Goal: Task Accomplishment & Management: Manage account settings

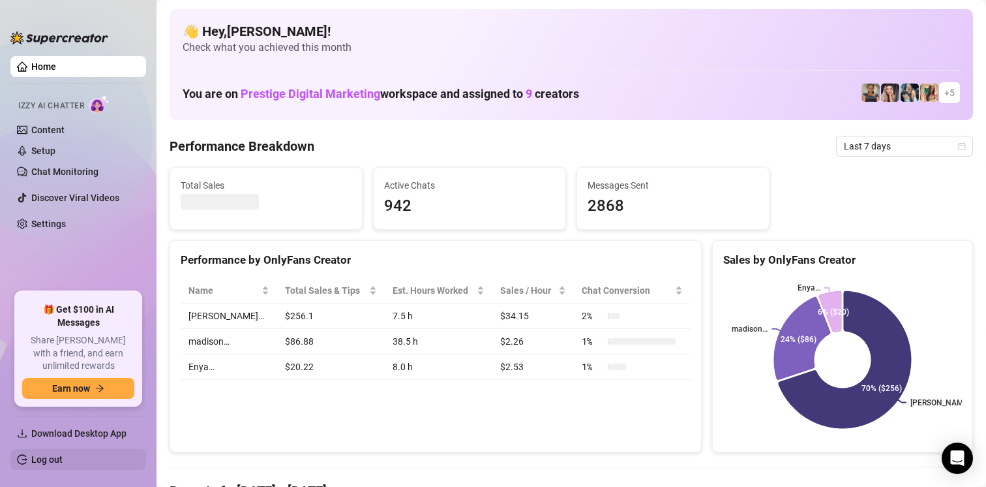
click at [55, 459] on link "Log out" at bounding box center [46, 459] width 31 height 10
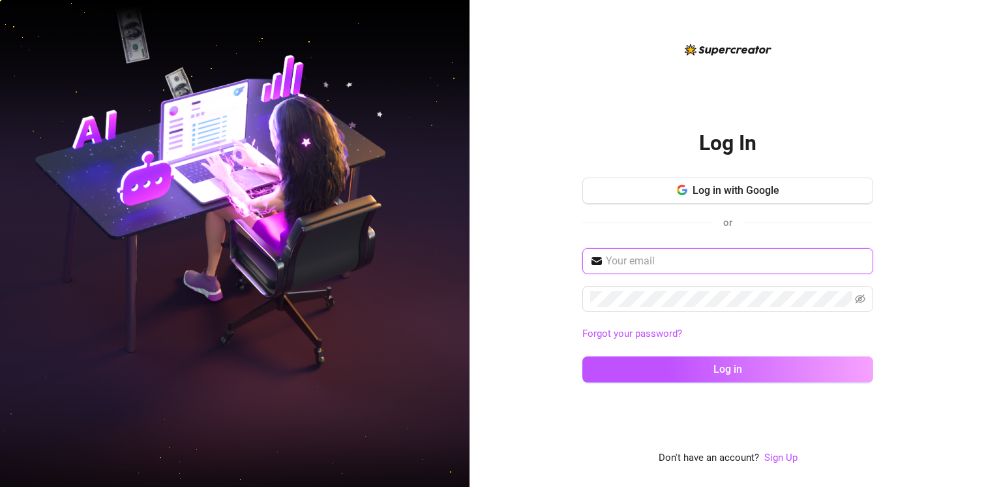
click at [630, 257] on input "text" at bounding box center [736, 261] width 260 height 16
type input "[EMAIL_ADDRESS][DOMAIN_NAME]"
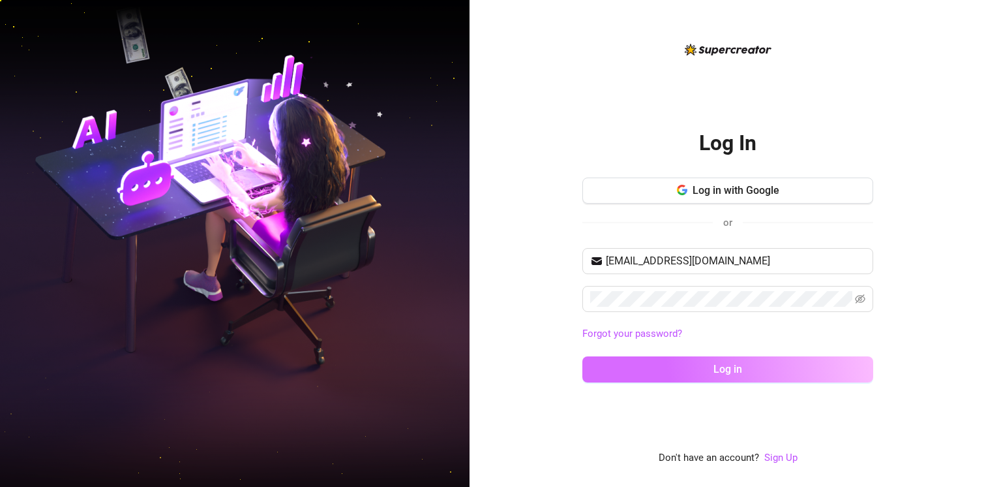
click at [736, 362] on button "Log in" at bounding box center [728, 369] width 291 height 26
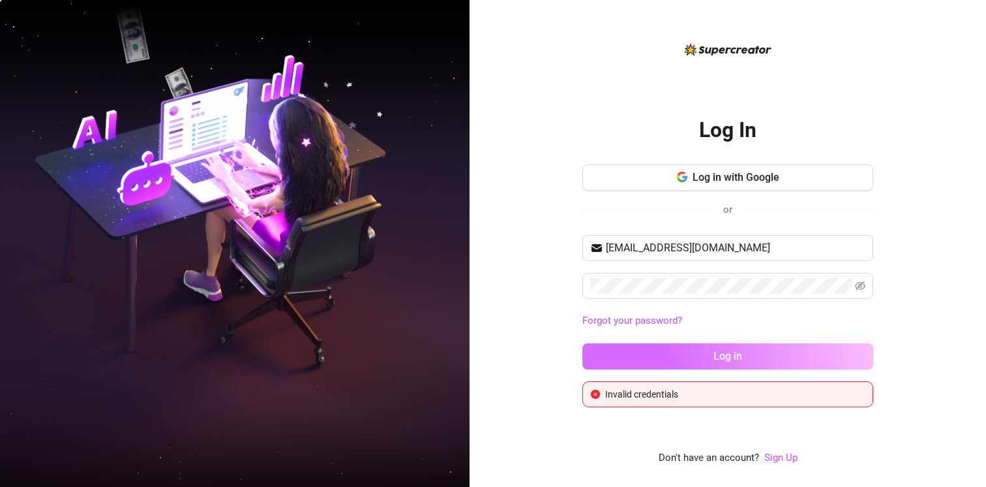
click at [641, 344] on button "Log in" at bounding box center [728, 356] width 291 height 26
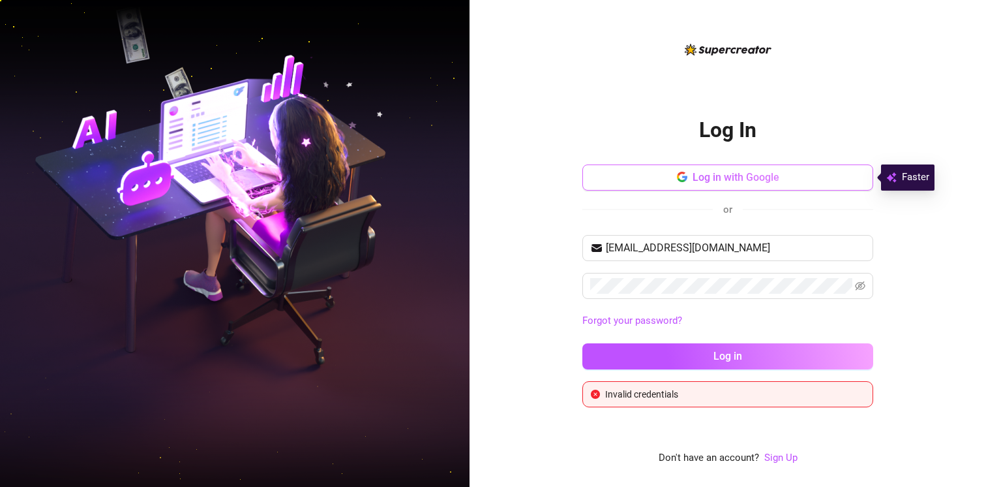
click at [708, 179] on span "Log in with Google" at bounding box center [736, 177] width 87 height 12
